Goal: Task Accomplishment & Management: Manage account settings

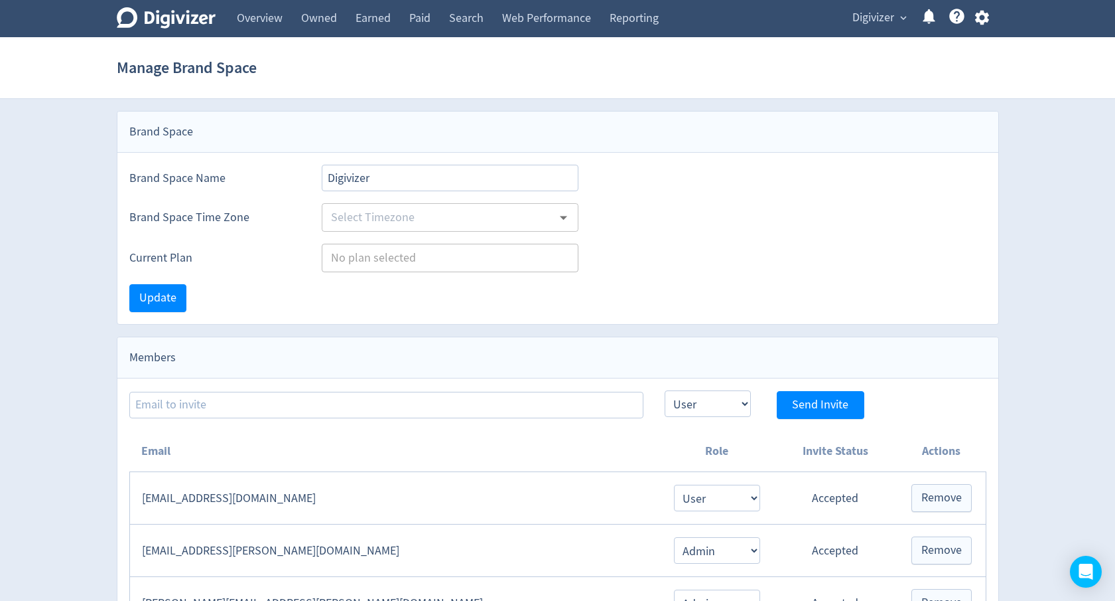
select select "USER"
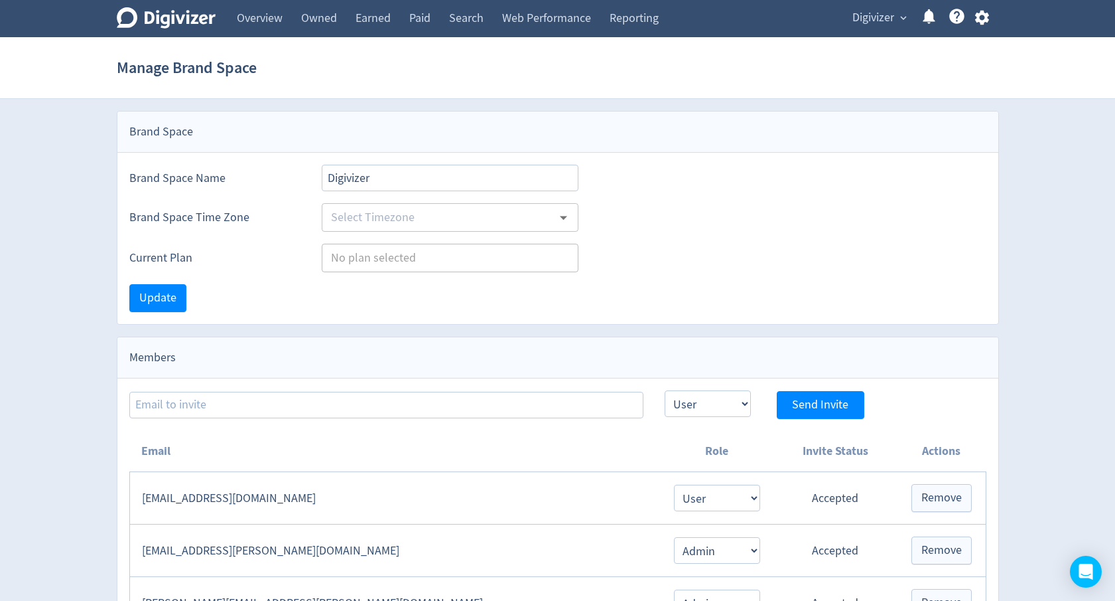
select select "USER"
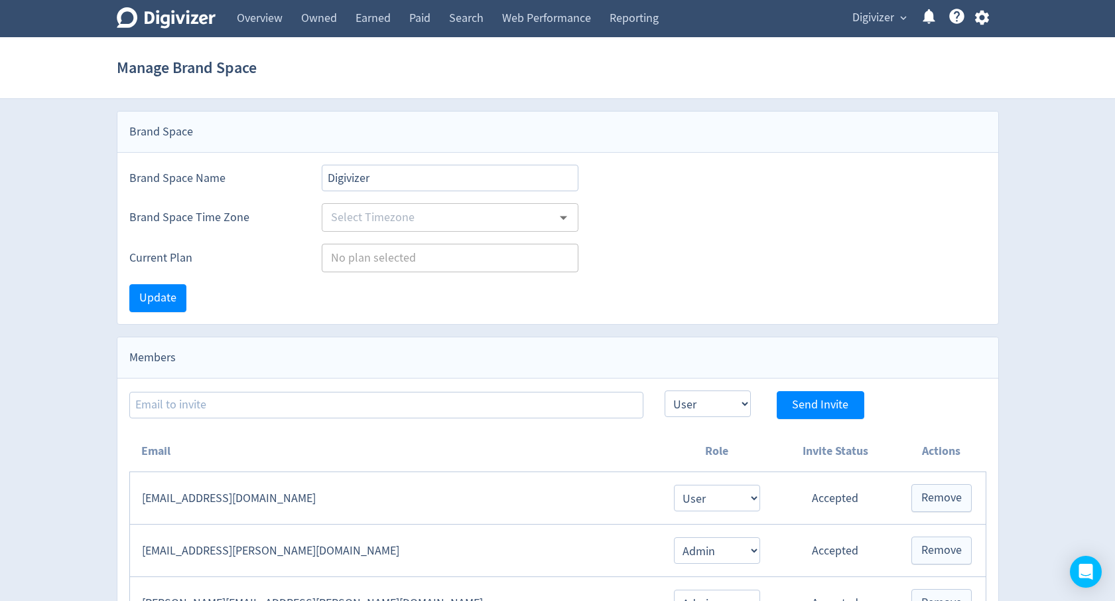
select select "USER"
type input "Australia/Sydney"
type input "Agencies"
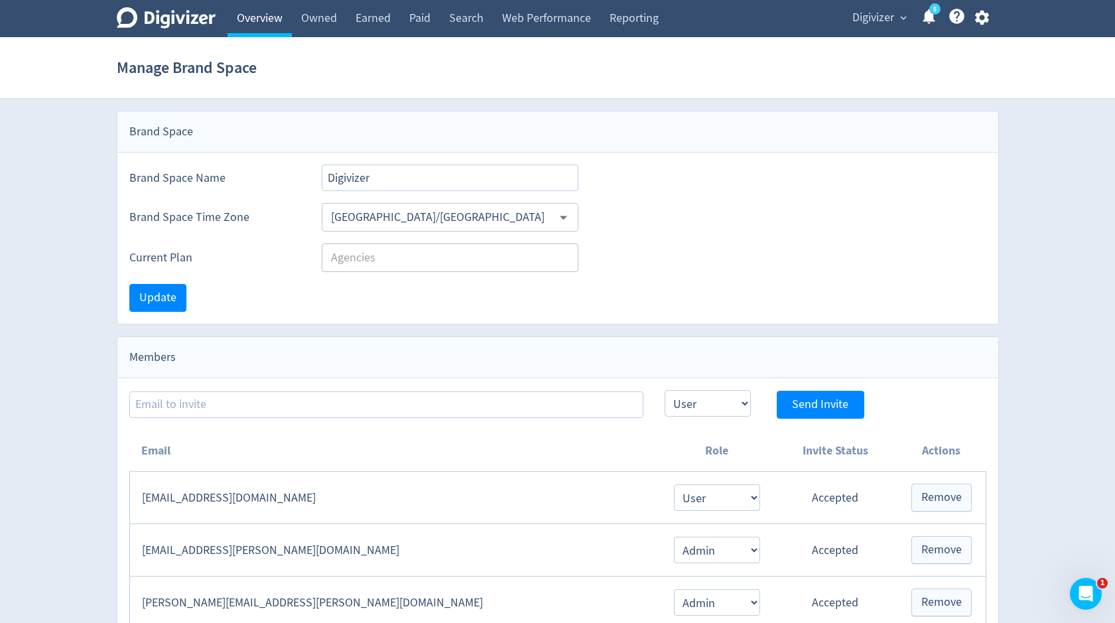
click at [275, 31] on link "Overview" at bounding box center [260, 18] width 64 height 37
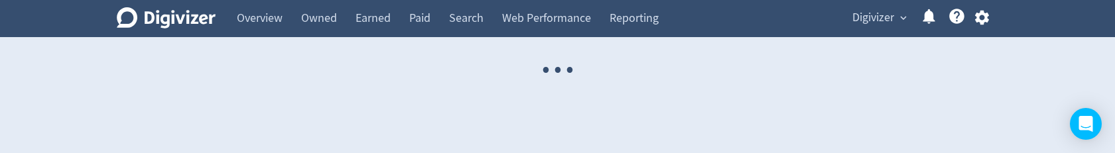
select select "USER"
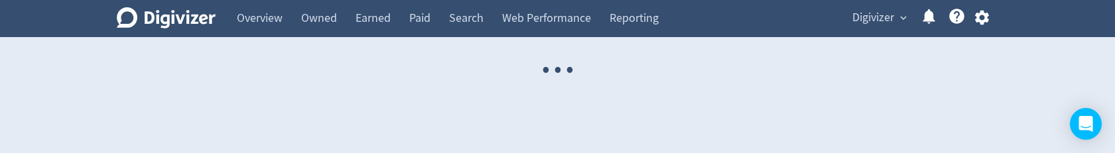
select select "USER"
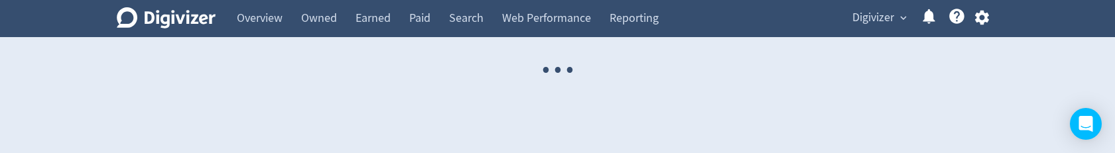
select select "USER"
